Goal: Information Seeking & Learning: Learn about a topic

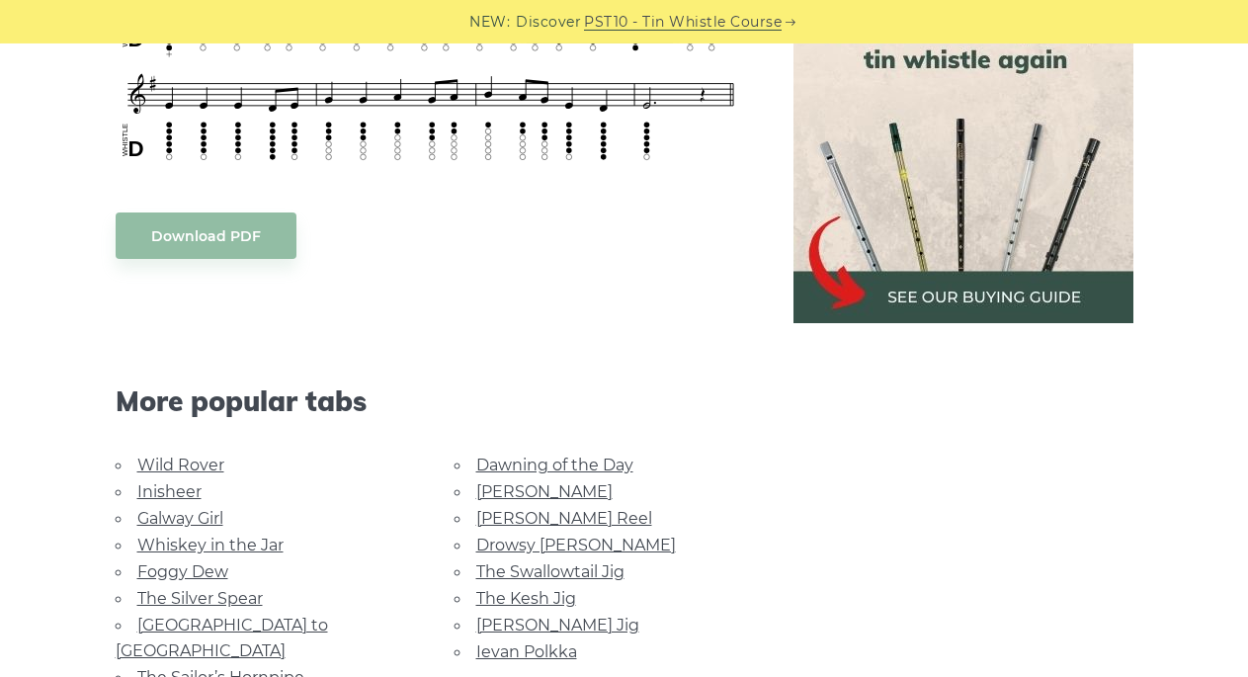
scroll to position [1008, 0]
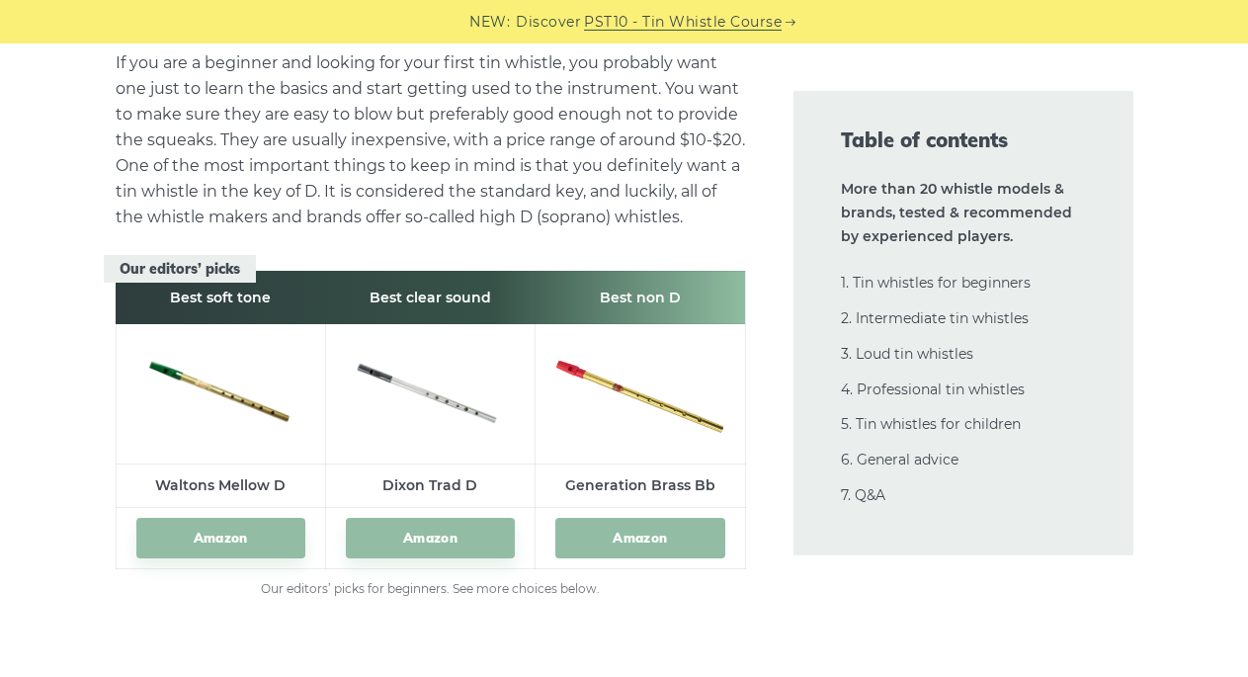
scroll to position [2822, 0]
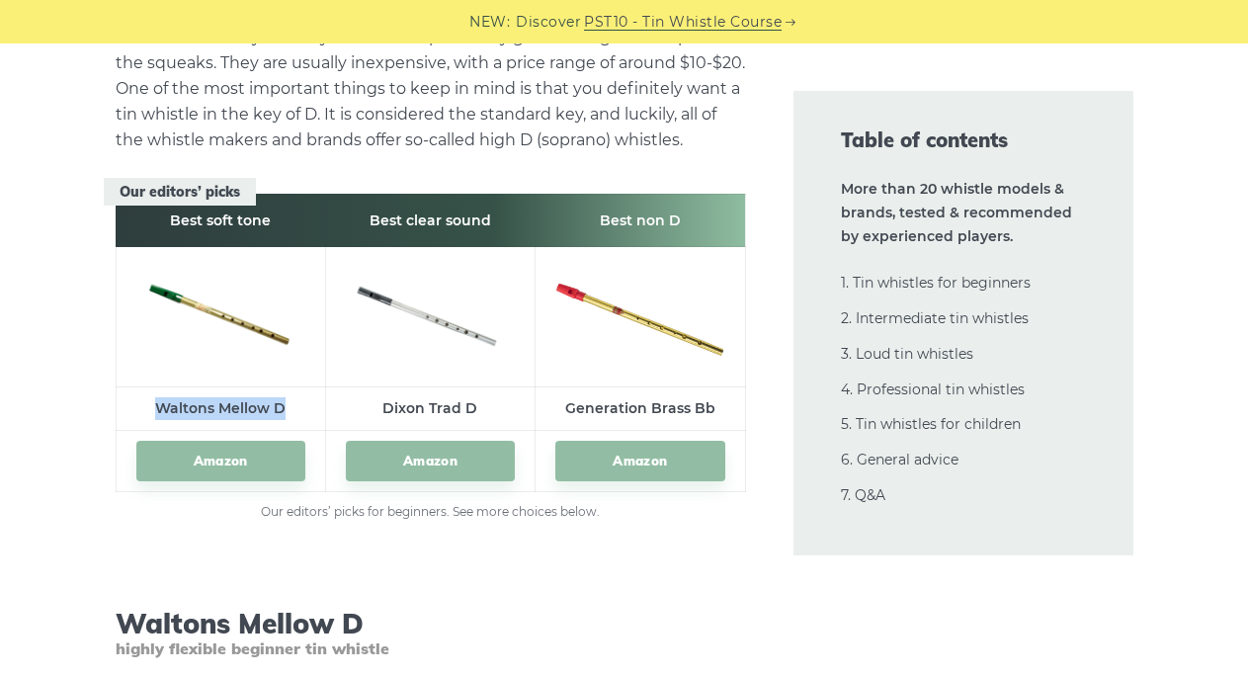
drag, startPoint x: 299, startPoint y: 408, endPoint x: 162, endPoint y: 408, distance: 137.3
click at [162, 408] on td "Waltons Mellow D" at bounding box center [220, 408] width 209 height 43
copy td "Waltons Mellow D"
drag, startPoint x: 489, startPoint y: 409, endPoint x: 384, endPoint y: 412, distance: 104.8
click at [384, 412] on td "Dixon Trad D" at bounding box center [429, 408] width 209 height 43
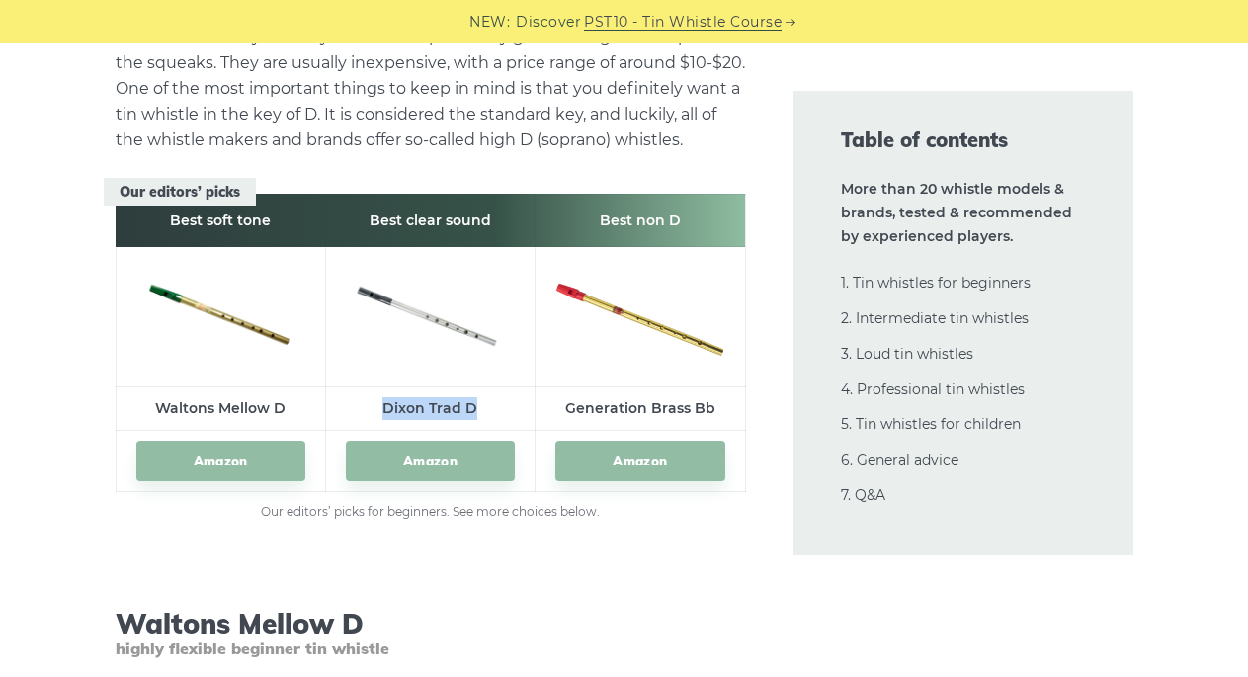
copy td "Dixon Trad D"
drag, startPoint x: 420, startPoint y: 462, endPoint x: 436, endPoint y: 460, distance: 15.9
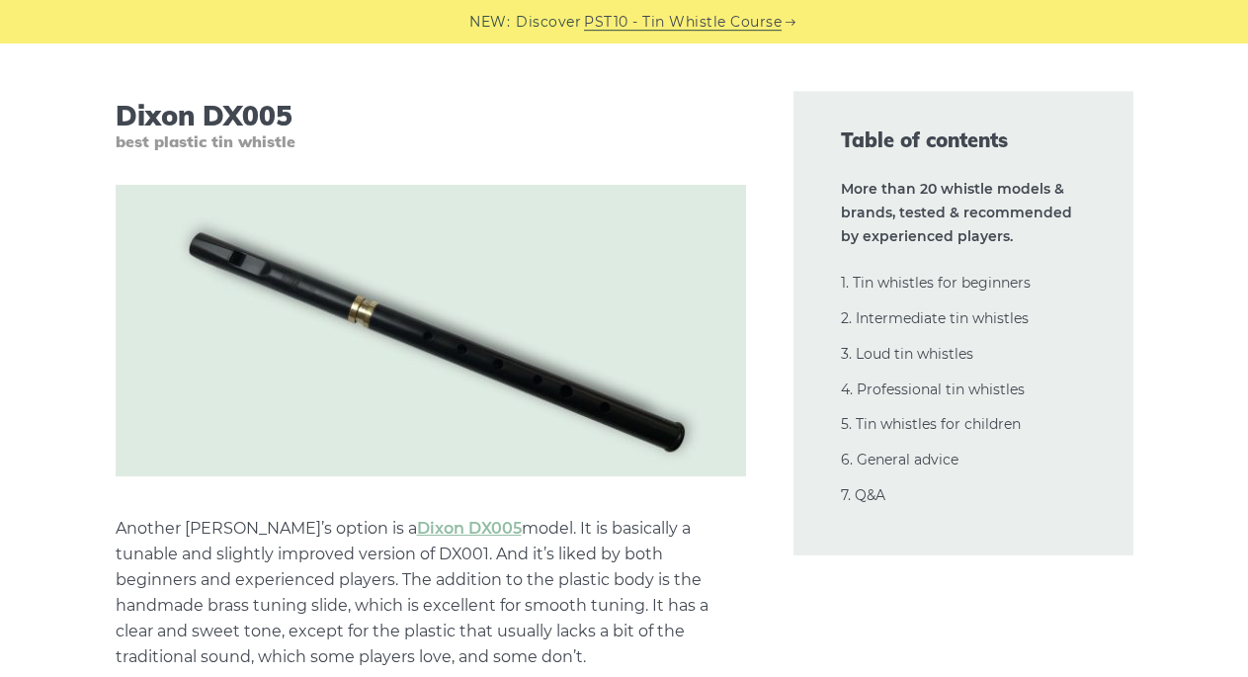
scroll to position [11489, 0]
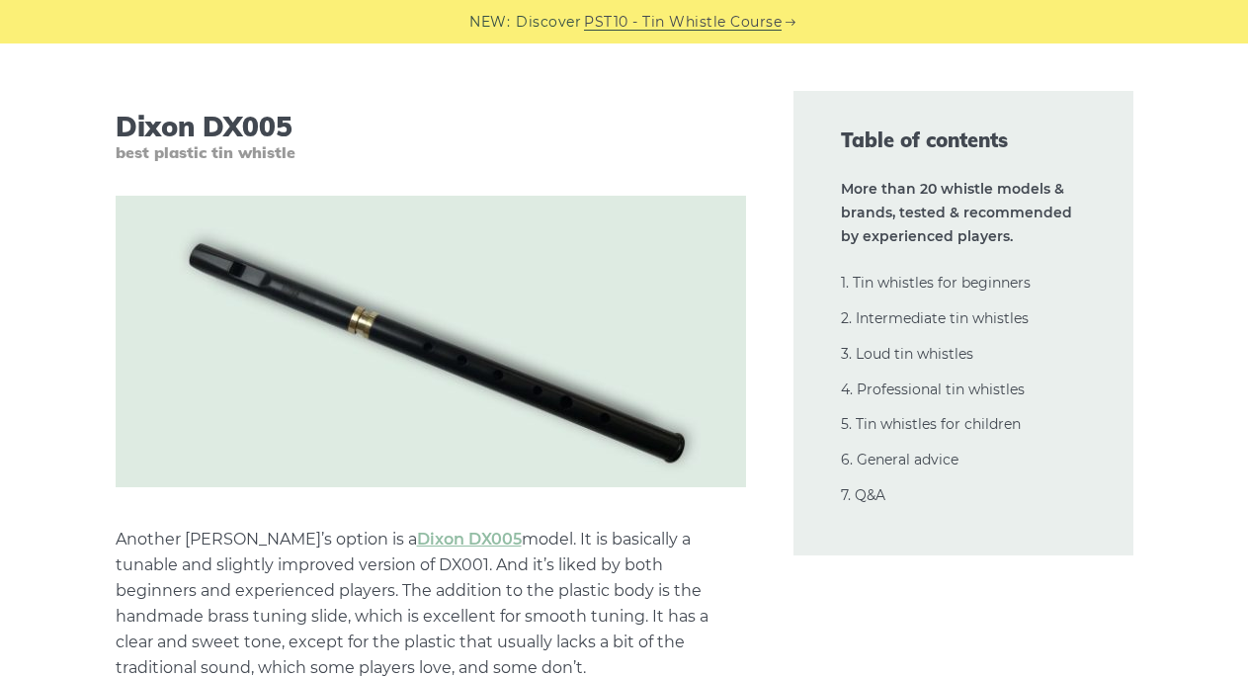
drag, startPoint x: 332, startPoint y: 127, endPoint x: 121, endPoint y: 118, distance: 211.7
click at [121, 118] on h3 "Dixon DX005 best plastic tin whistle" at bounding box center [431, 136] width 630 height 52
copy h3 "Dixon DX005"
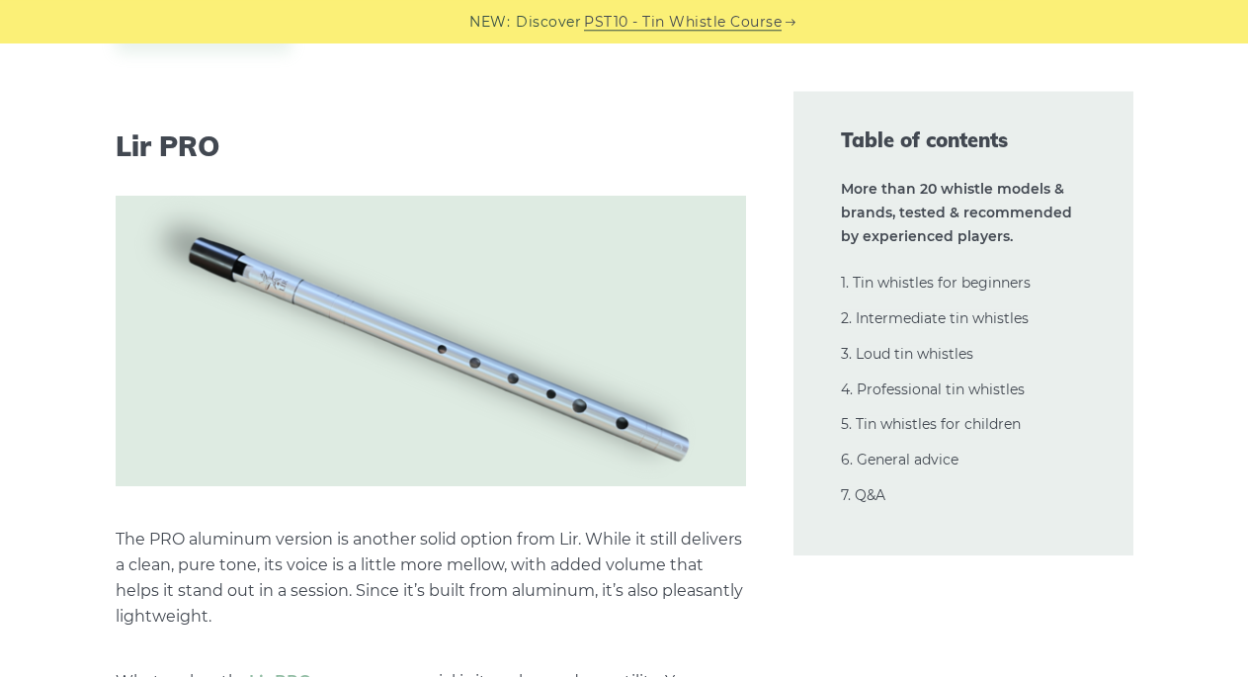
scroll to position [14714, 0]
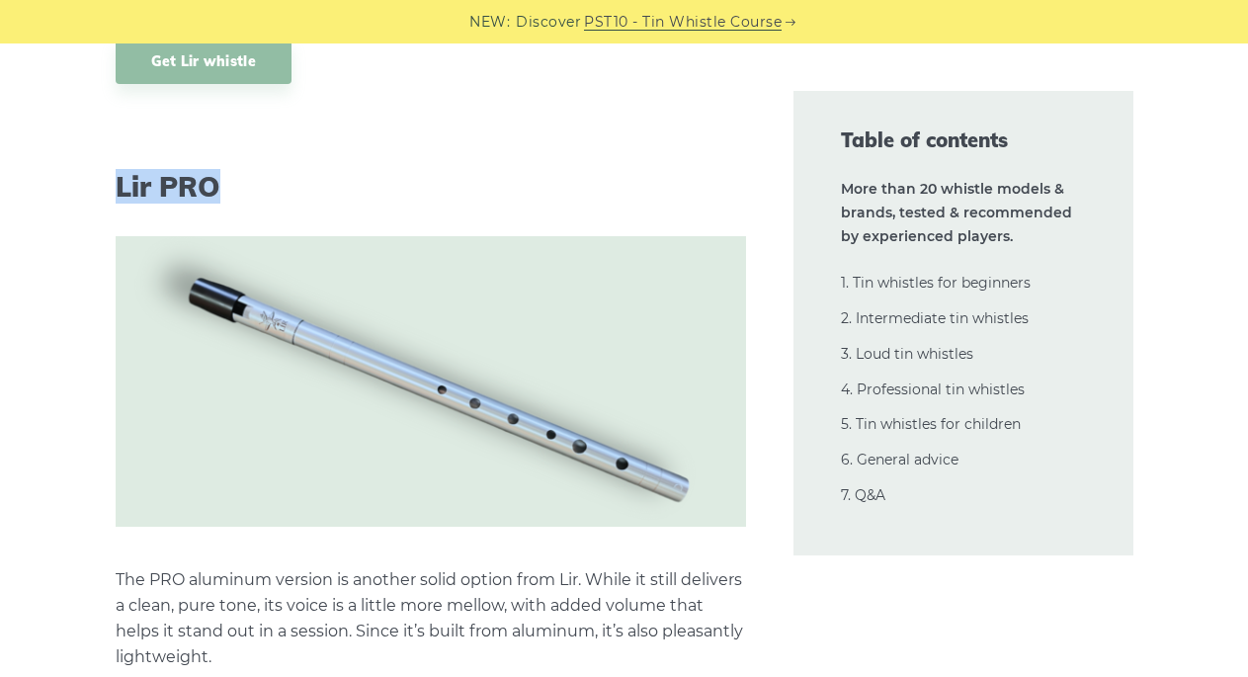
drag, startPoint x: 238, startPoint y: 126, endPoint x: 120, endPoint y: 126, distance: 118.6
click at [120, 170] on h3 "Lir PRO" at bounding box center [431, 187] width 630 height 34
copy h3 "Lir PRO"
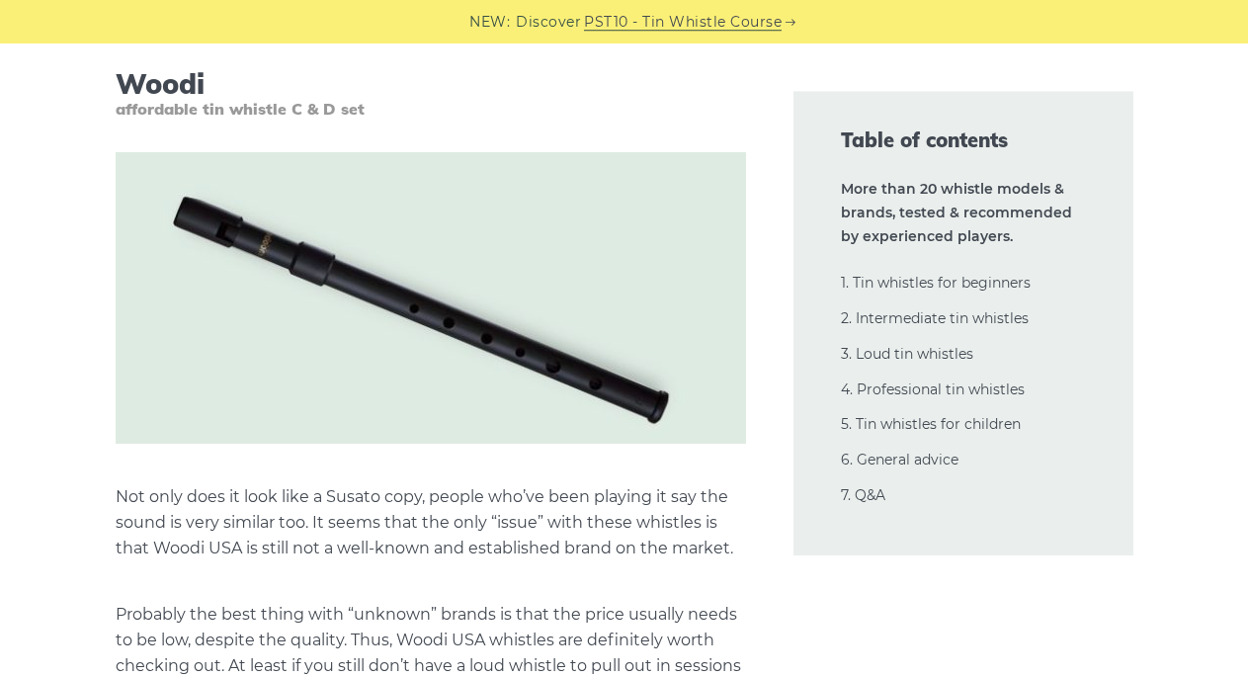
scroll to position [22877, 0]
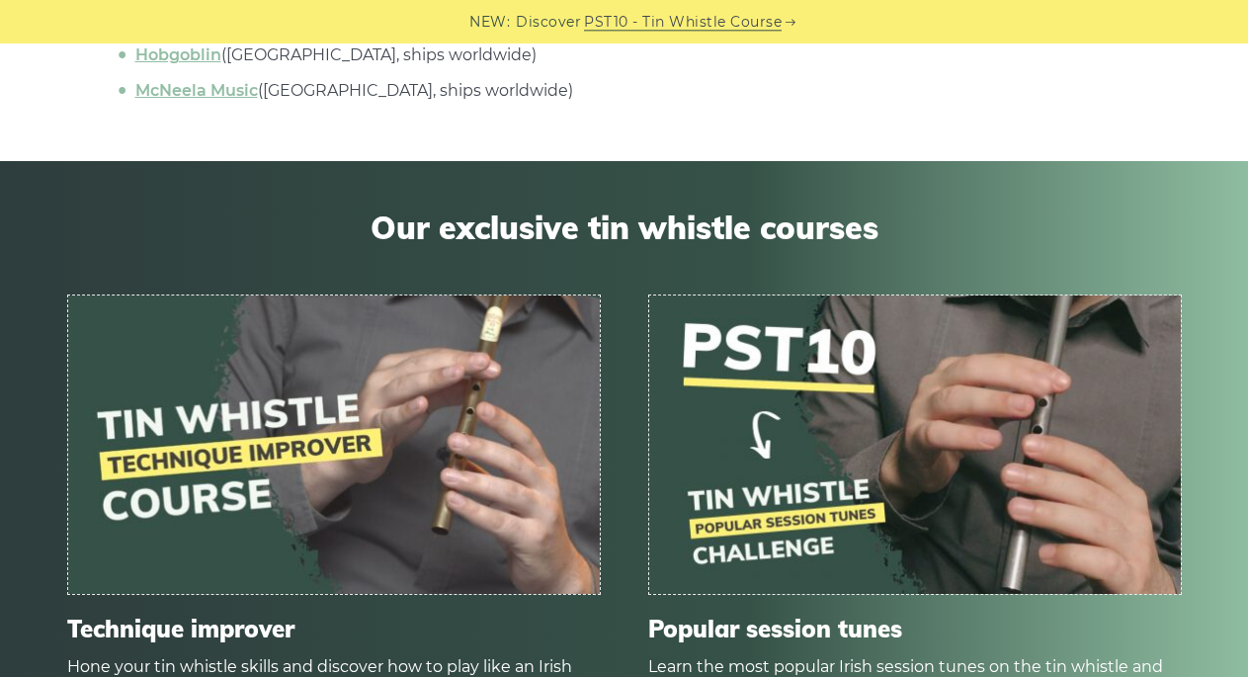
scroll to position [6954, 0]
